Goal: Transaction & Acquisition: Book appointment/travel/reservation

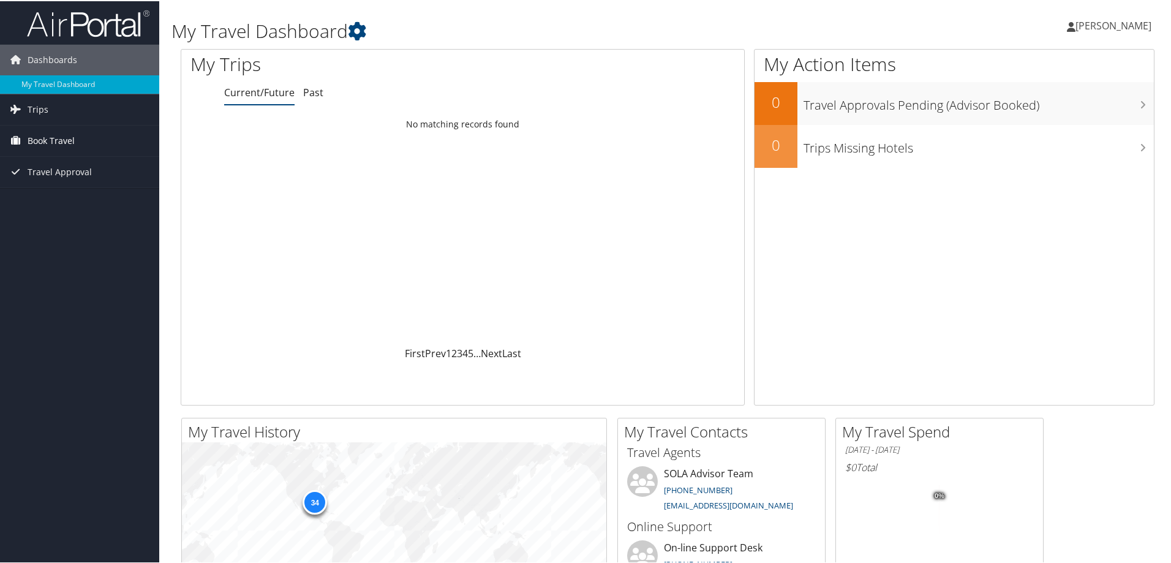
click at [55, 140] on span "Book Travel" at bounding box center [51, 139] width 47 height 31
click at [69, 183] on link "Book/Manage Online Trips" at bounding box center [79, 182] width 159 height 18
